Goal: Find specific page/section: Find specific page/section

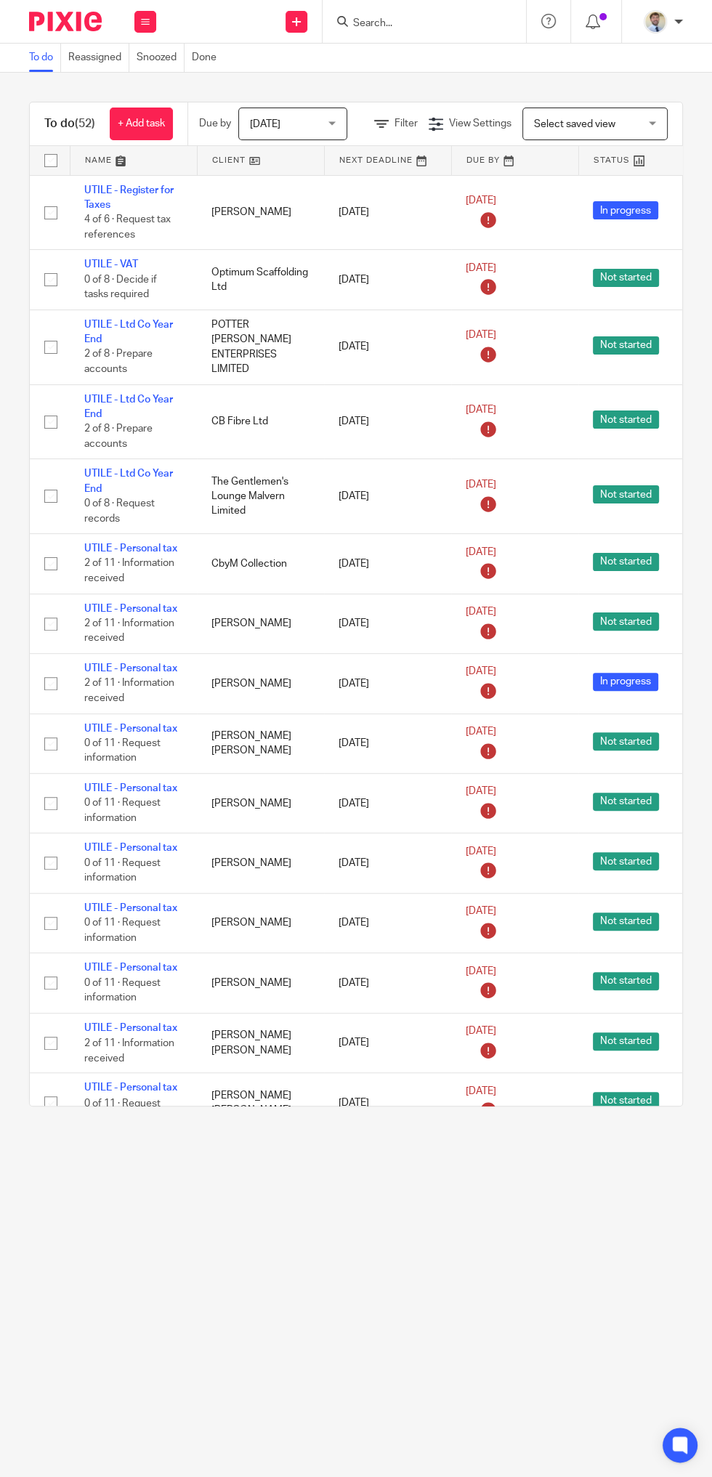
click at [402, 24] on input "Search" at bounding box center [417, 23] width 131 height 13
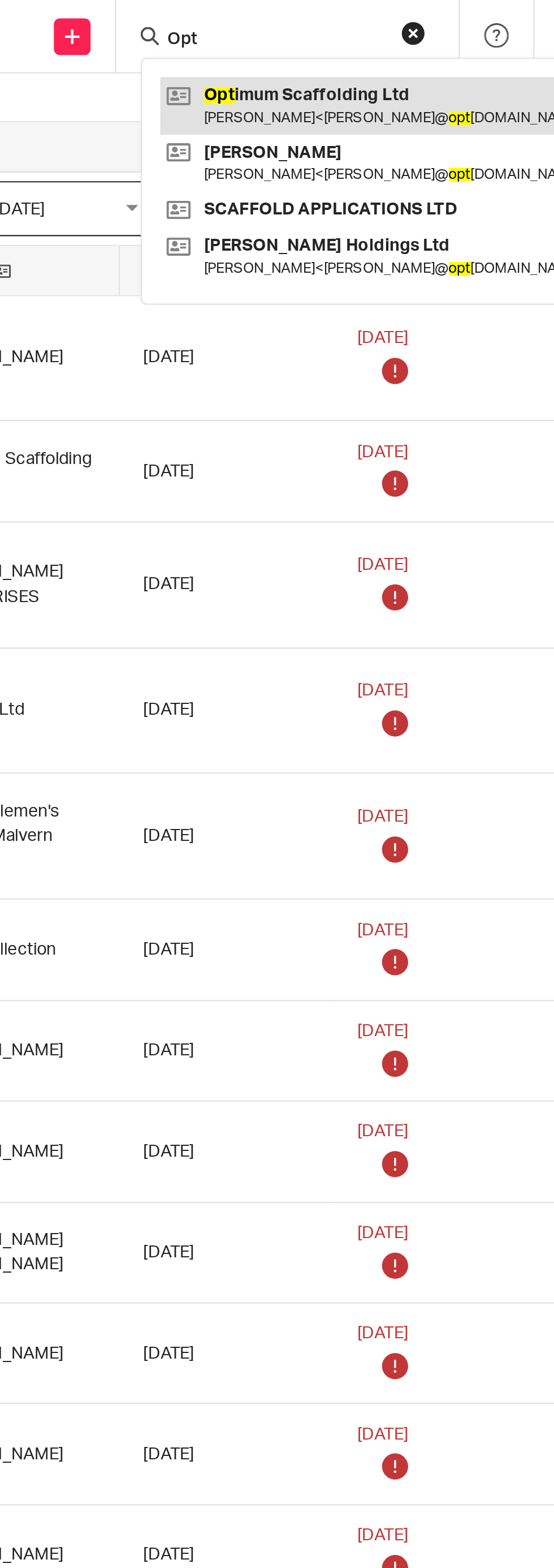
type input "Opt"
click at [310, 53] on link at bounding box center [372, 48] width 202 height 26
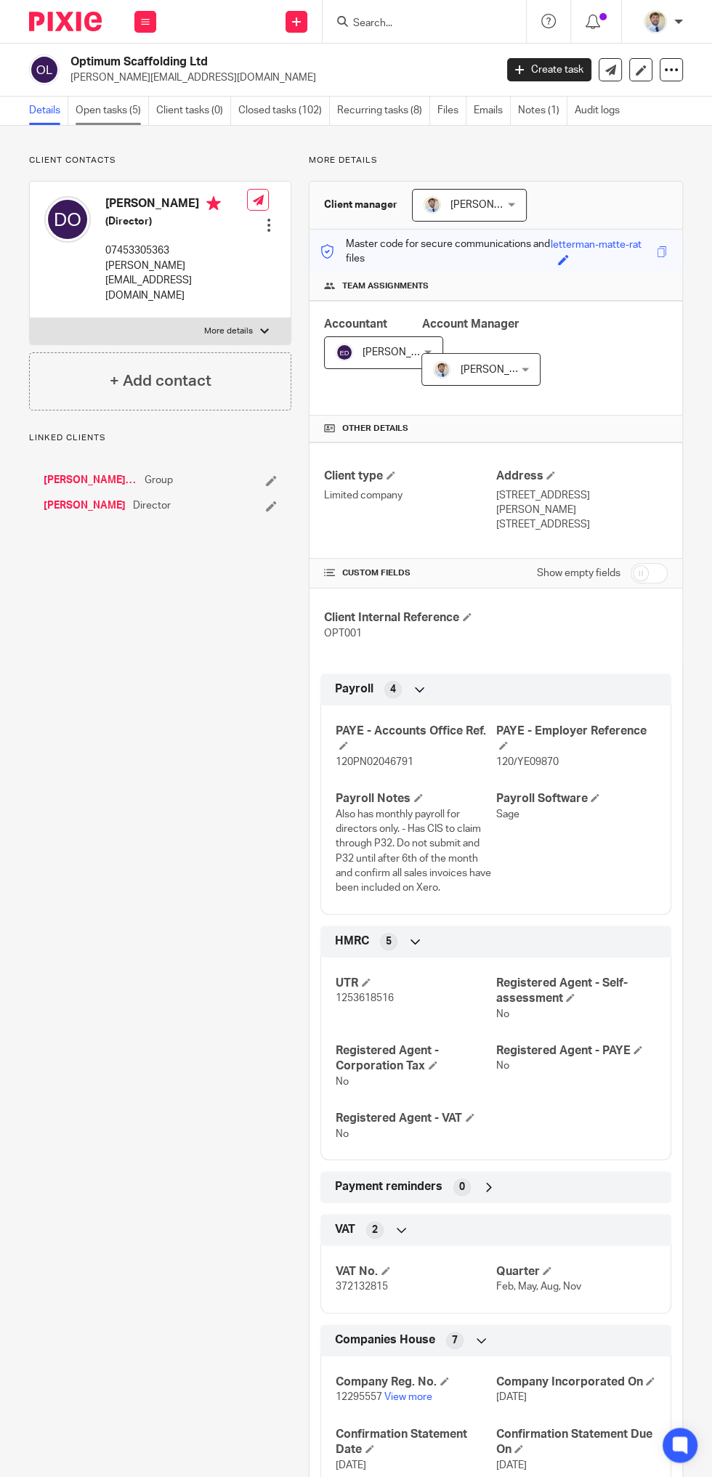
click at [107, 108] on link "Open tasks (5)" at bounding box center [112, 111] width 73 height 28
